Goal: Task Accomplishment & Management: Manage account settings

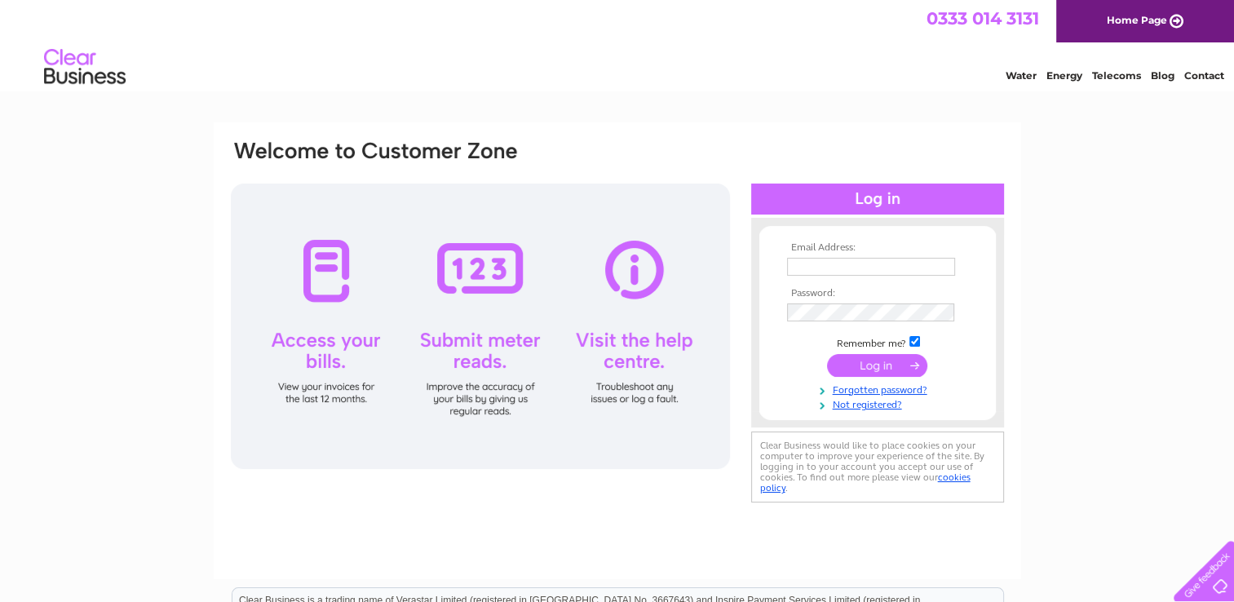
click at [823, 262] on input "text" at bounding box center [871, 267] width 168 height 18
type input "john@jmitchellandson.co.uk"
click at [831, 299] on tbody "Email Address: john@jmitchellandson.co.uk Password: Remember me?" at bounding box center [877, 326] width 189 height 169
click at [915, 364] on input "submit" at bounding box center [877, 365] width 100 height 23
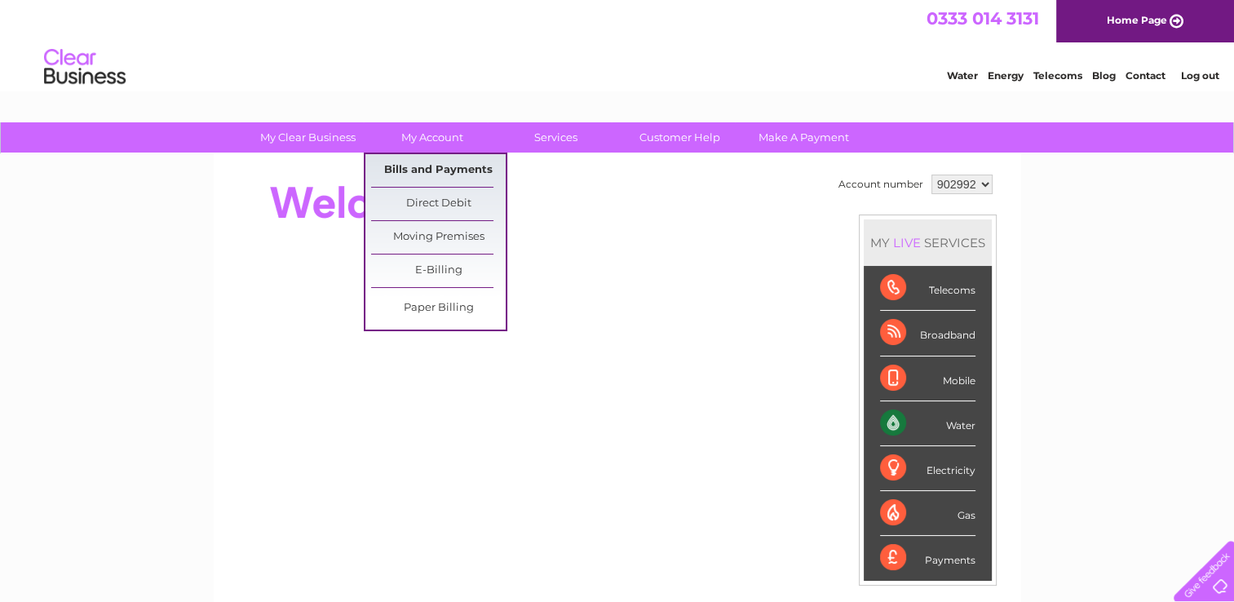
click at [463, 165] on link "Bills and Payments" at bounding box center [438, 170] width 135 height 33
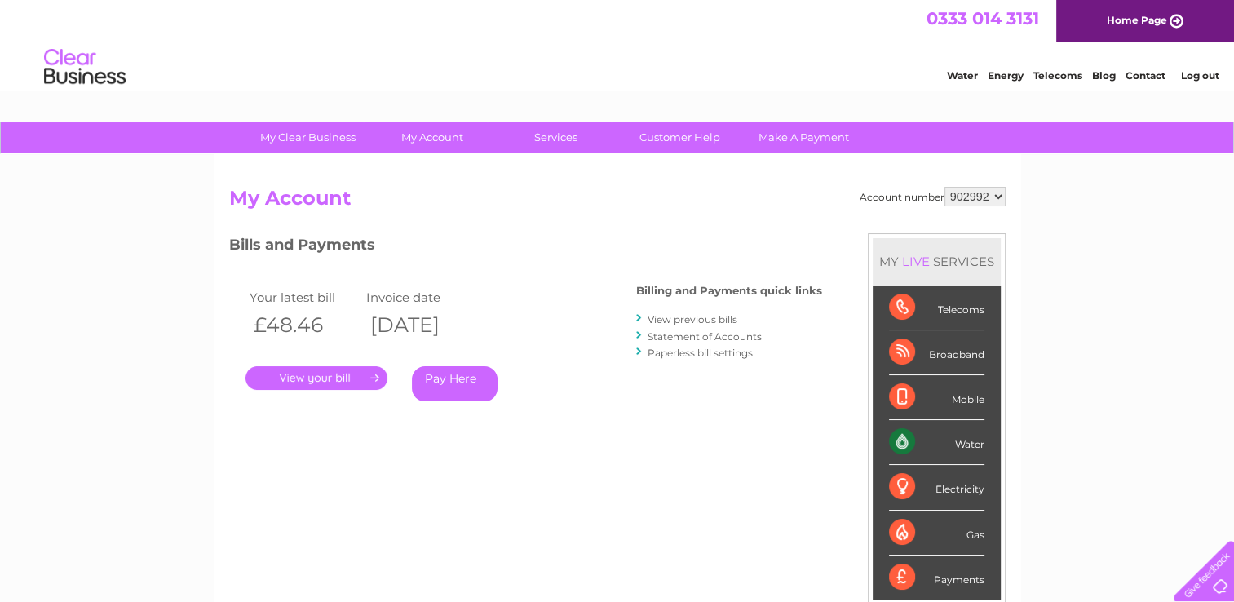
click at [363, 374] on link "." at bounding box center [317, 378] width 142 height 24
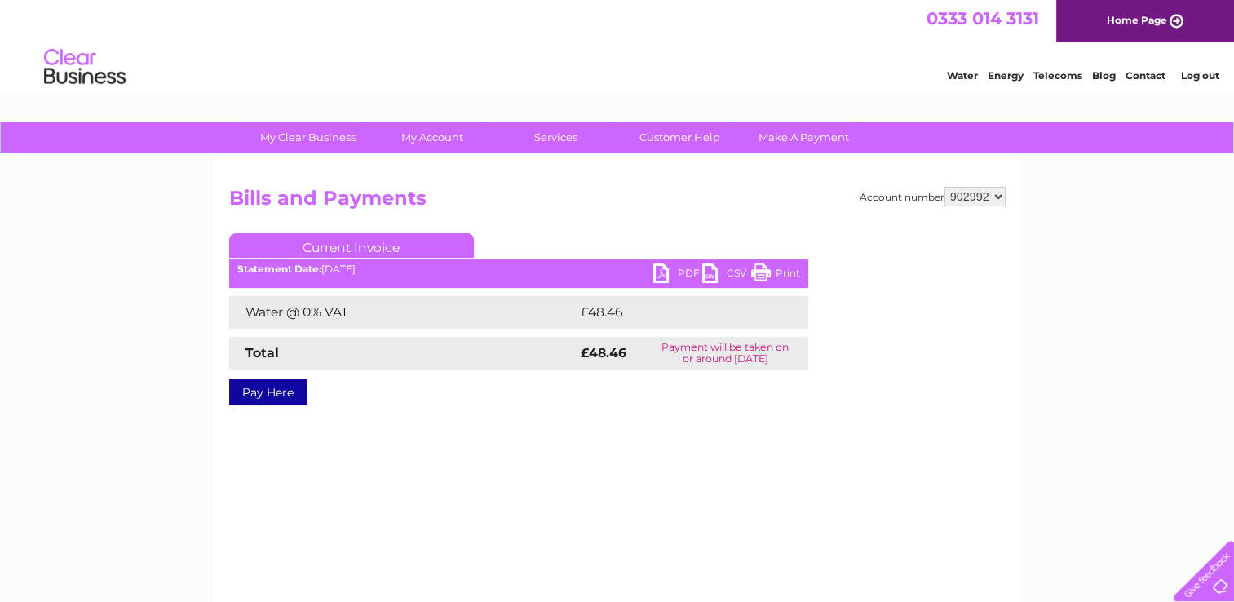
click at [681, 271] on link "PDF" at bounding box center [678, 276] width 49 height 24
